Goal: Task Accomplishment & Management: Manage account settings

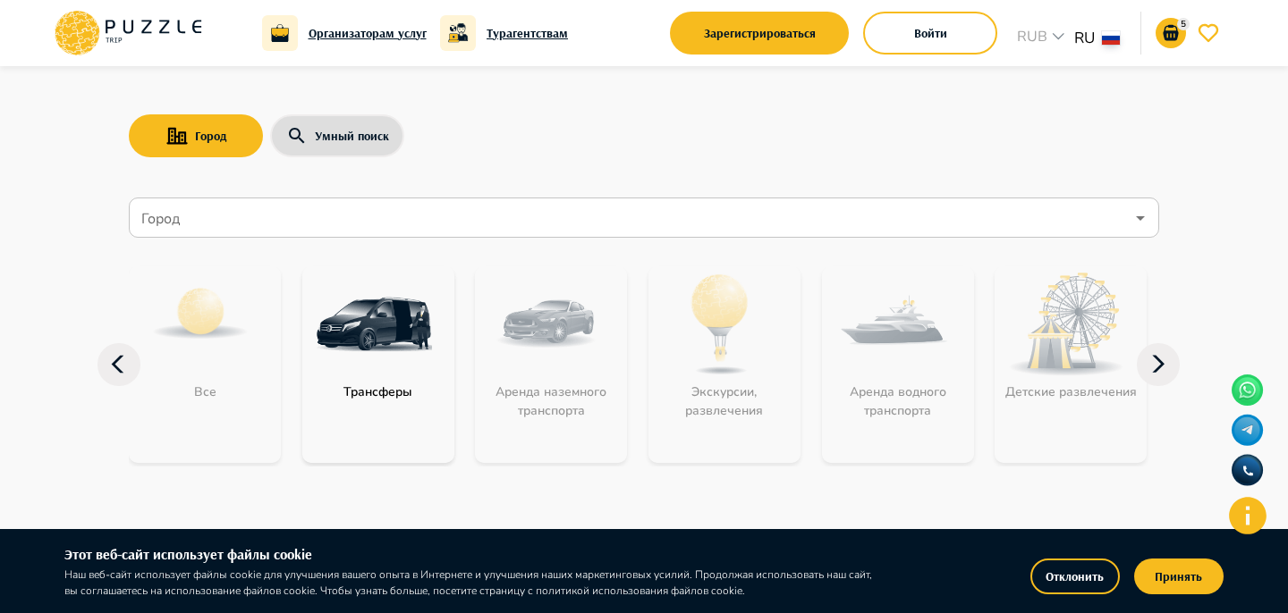
scroll to position [14, 0]
click at [1160, 588] on button "Принять" at bounding box center [1178, 577] width 89 height 36
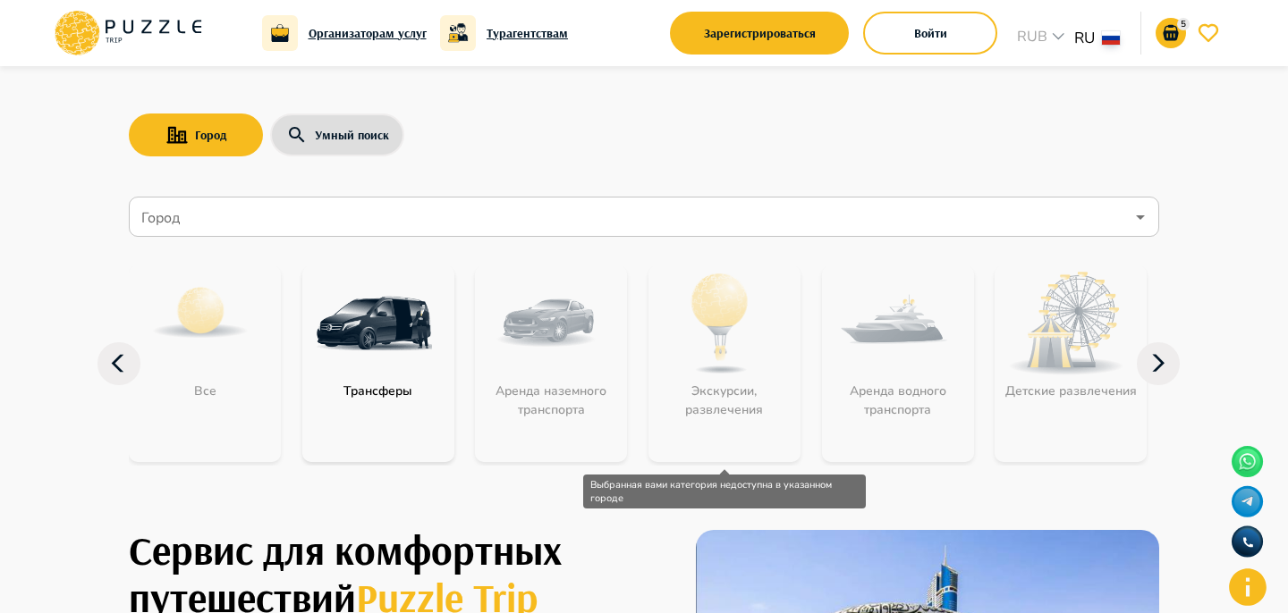
scroll to position [80, 0]
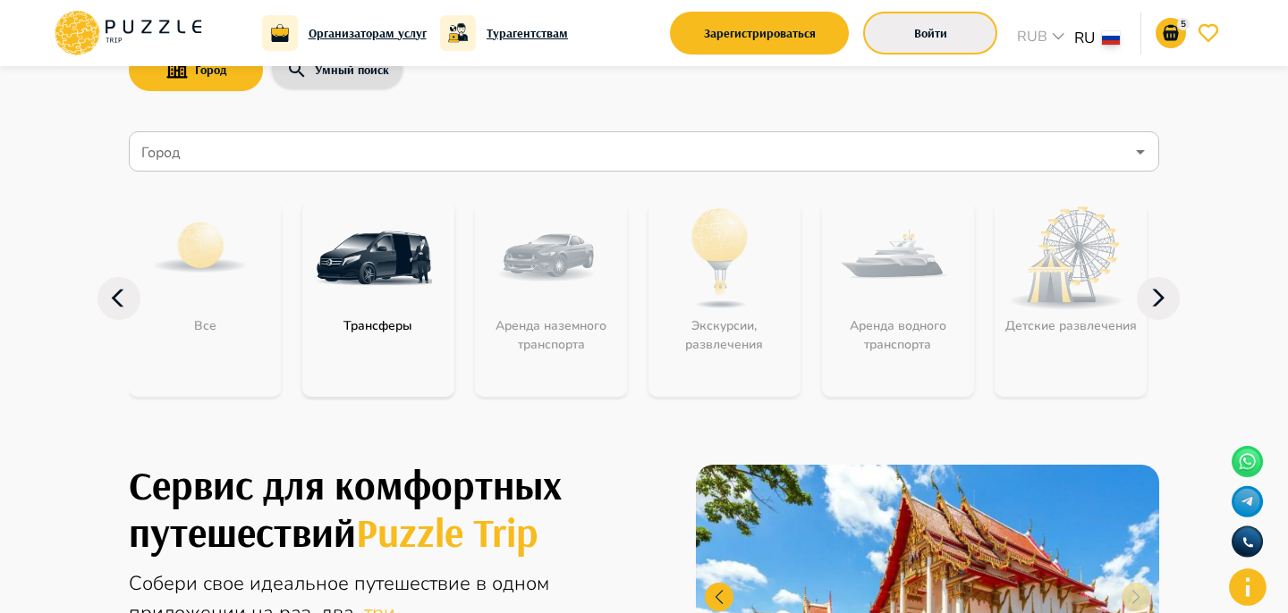
click at [949, 31] on button "Войти" at bounding box center [930, 33] width 134 height 43
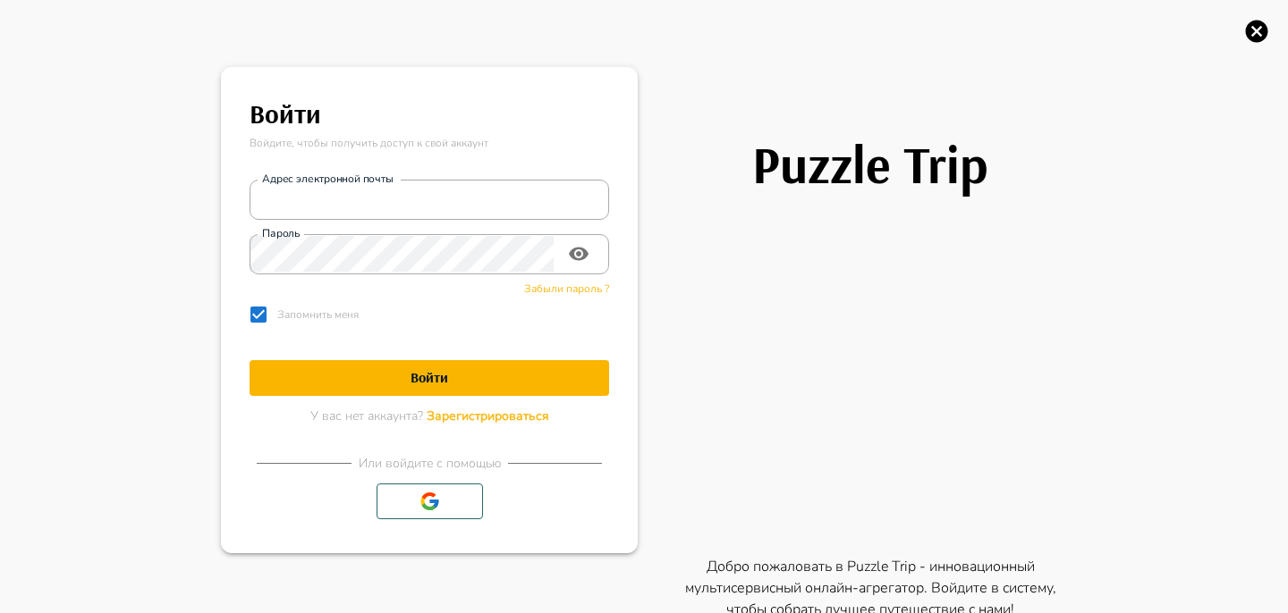
type input "**********"
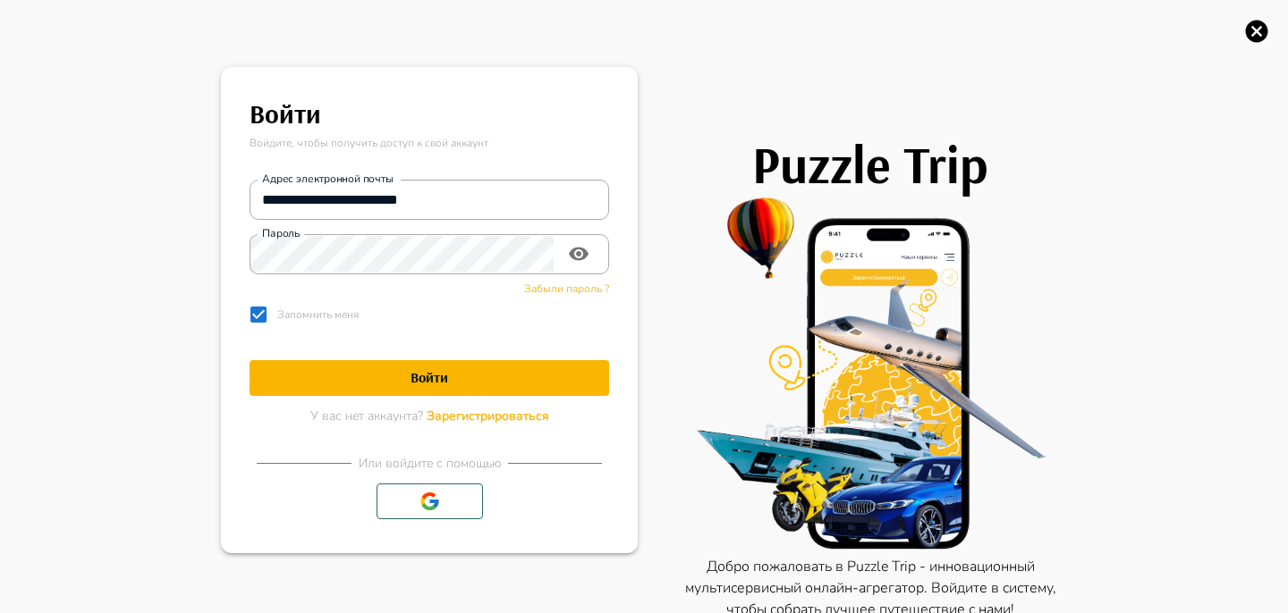
click at [1246, 43] on icon "button" at bounding box center [1256, 31] width 27 height 27
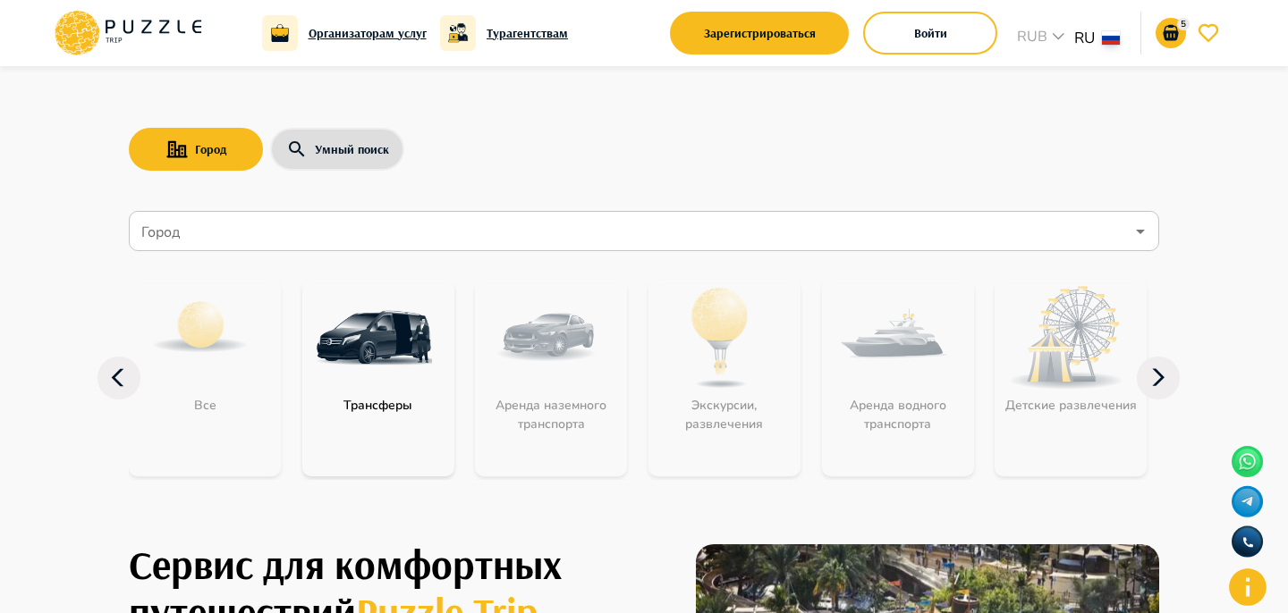
type button "login"
